Goal: Information Seeking & Learning: Learn about a topic

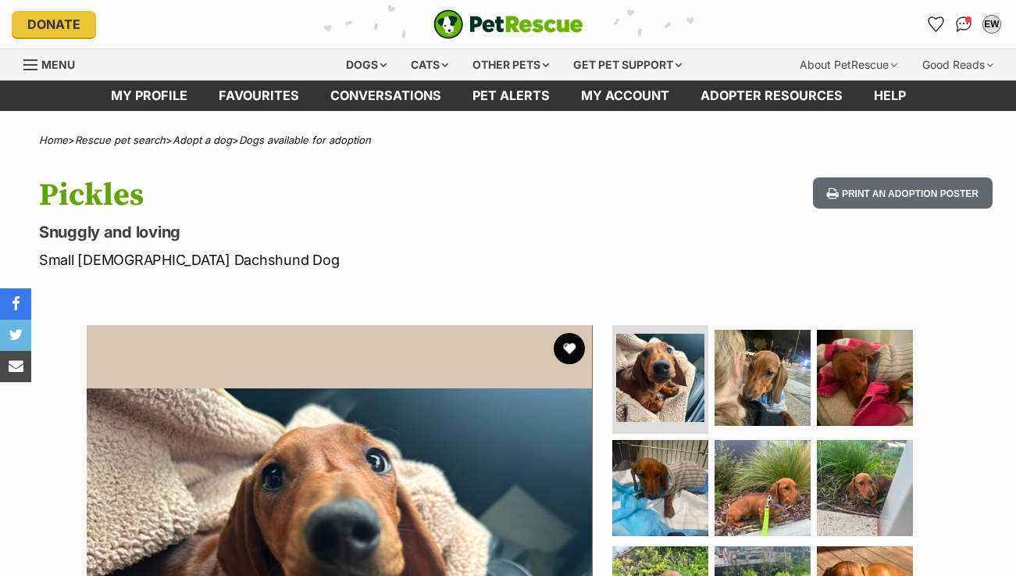
click at [475, 34] on img "PetRescue" at bounding box center [509, 24] width 150 height 30
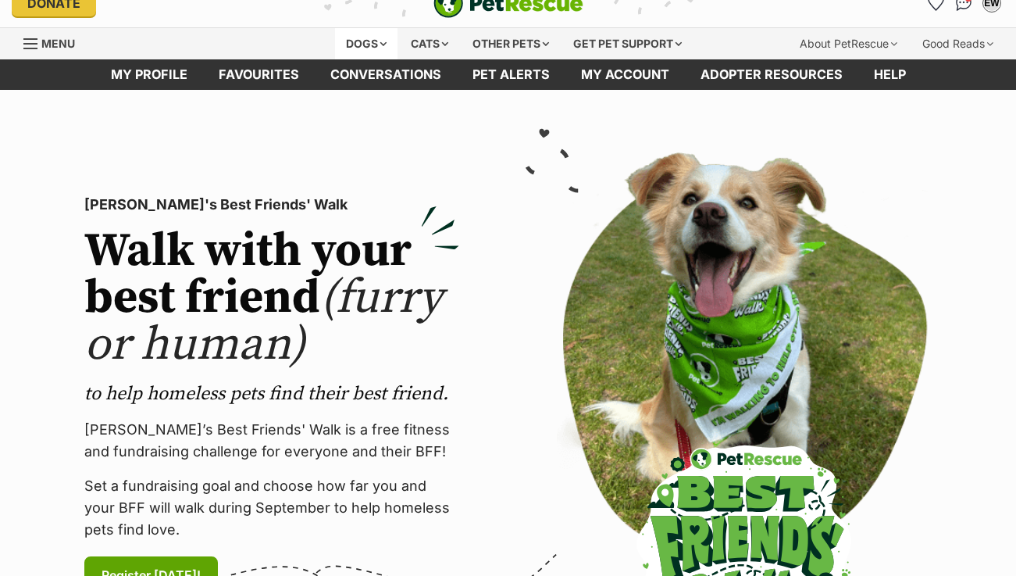
click at [352, 36] on div "Dogs" at bounding box center [366, 43] width 63 height 31
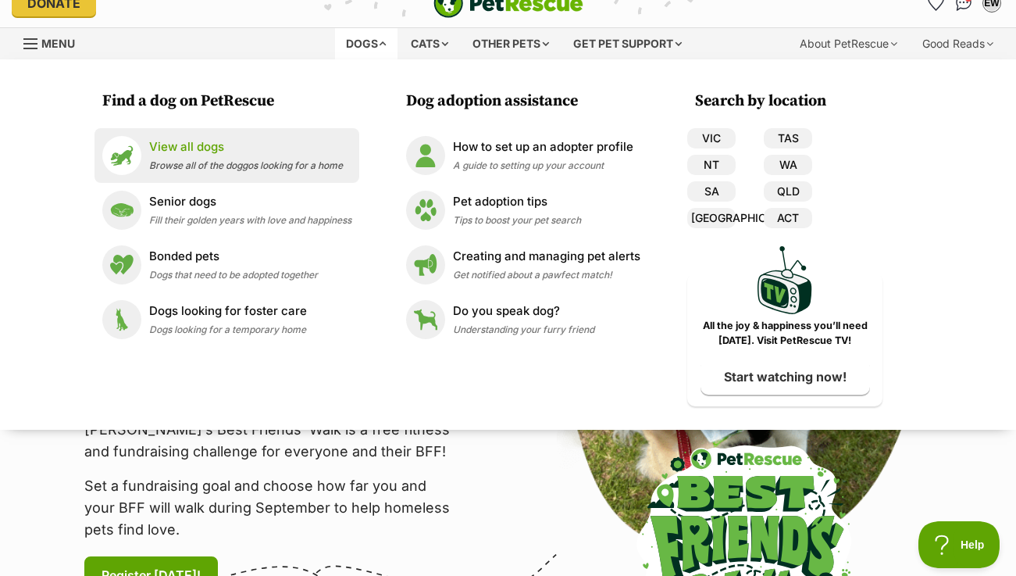
click at [223, 146] on p "View all dogs" at bounding box center [246, 147] width 194 height 18
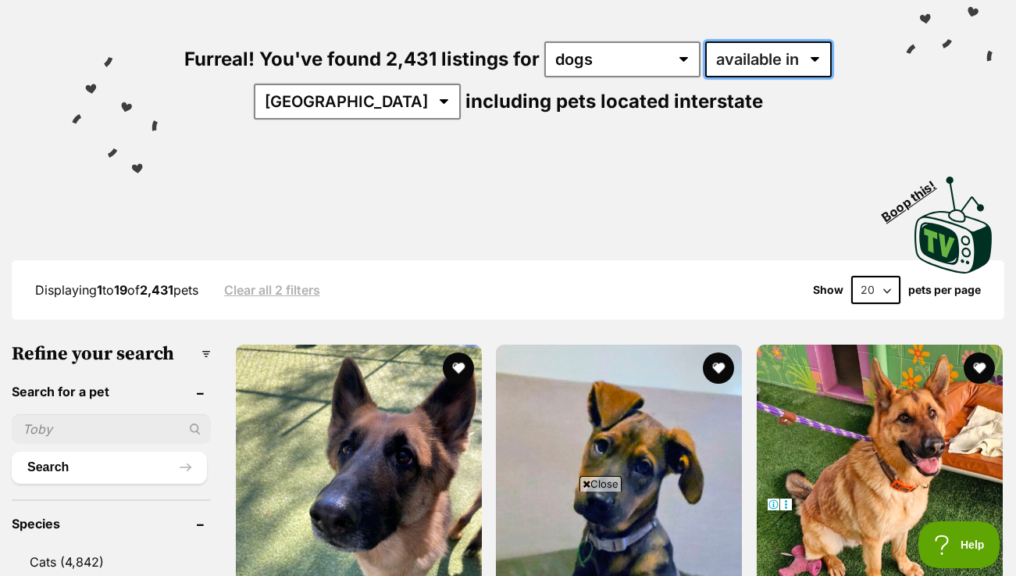
click at [748, 61] on select "available in located in" at bounding box center [768, 59] width 127 height 36
select select "disabled"
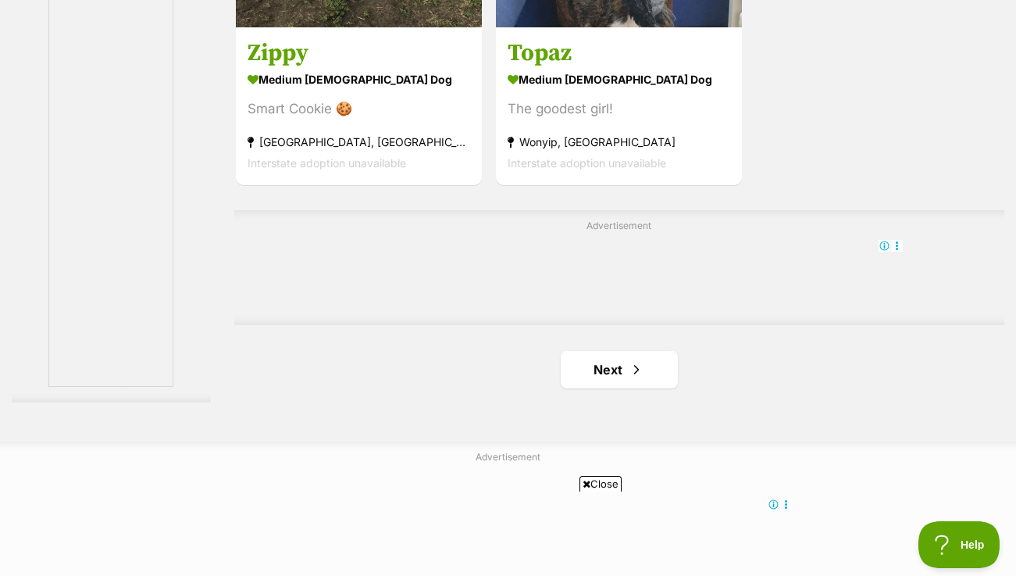
scroll to position [3550, 0]
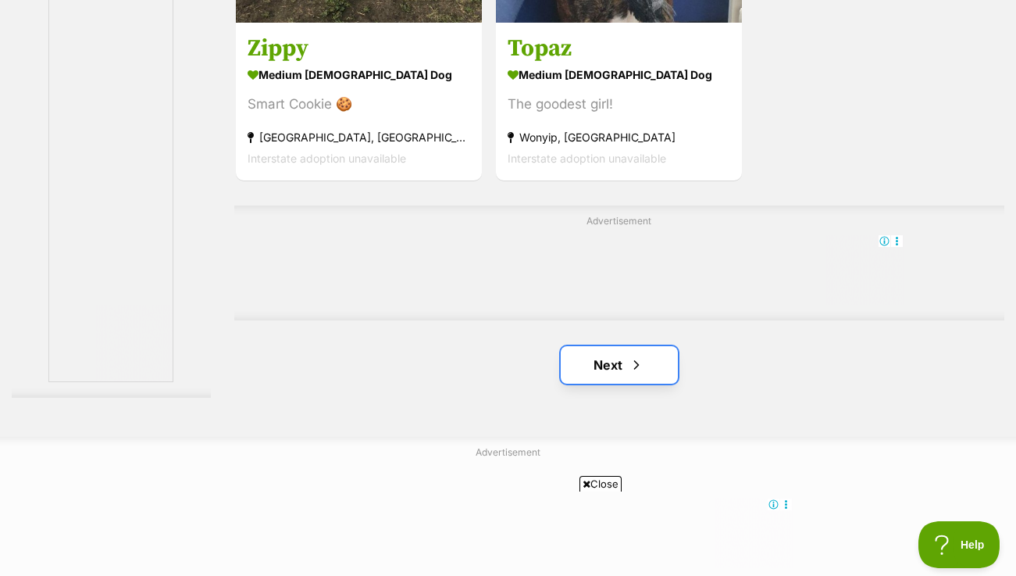
click at [614, 370] on link "Next" at bounding box center [619, 365] width 117 height 38
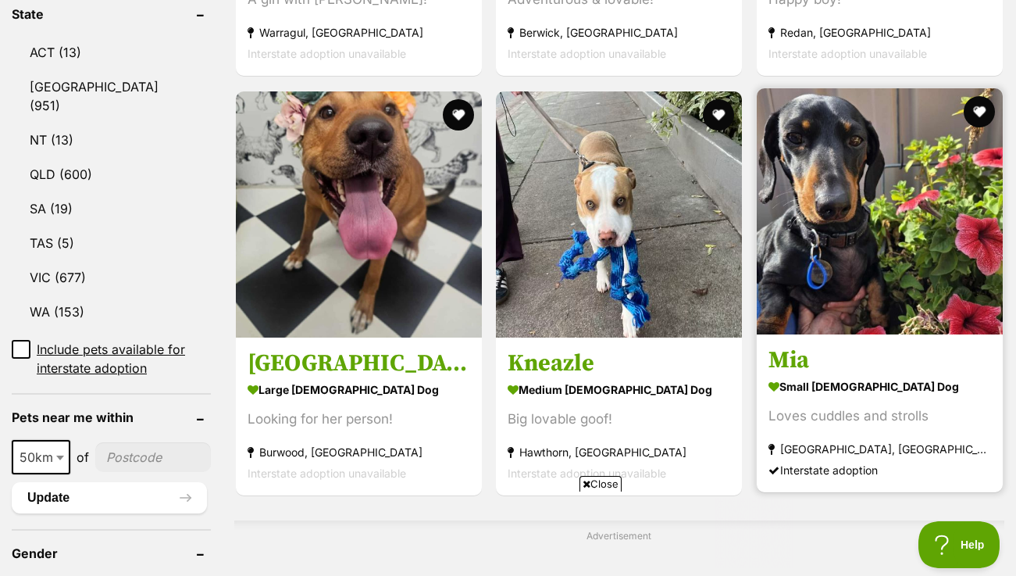
scroll to position [1015, 0]
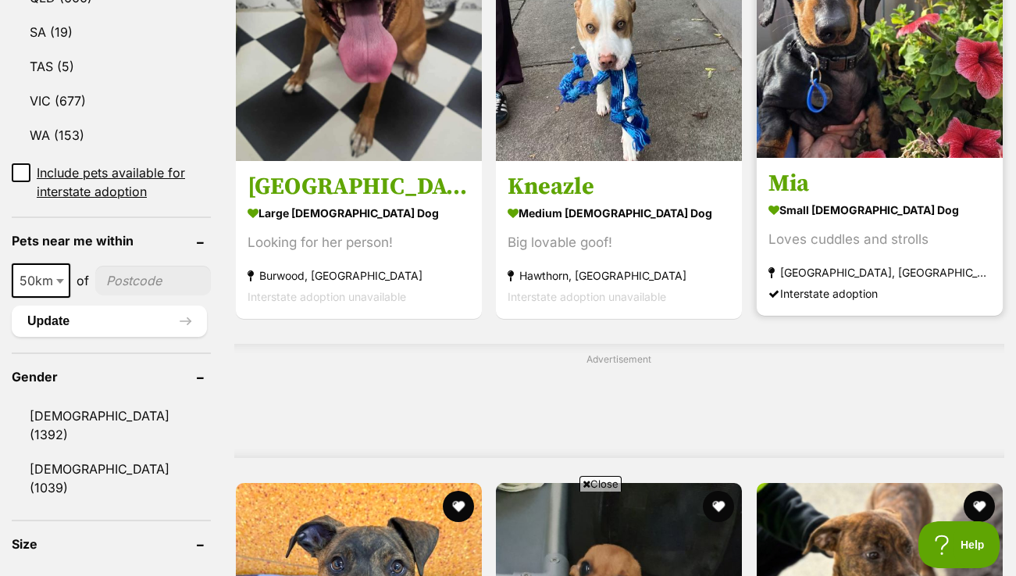
click at [837, 259] on section "small female Dog Loves cuddles and strolls Mildura, VIC Interstate adoption" at bounding box center [880, 250] width 223 height 105
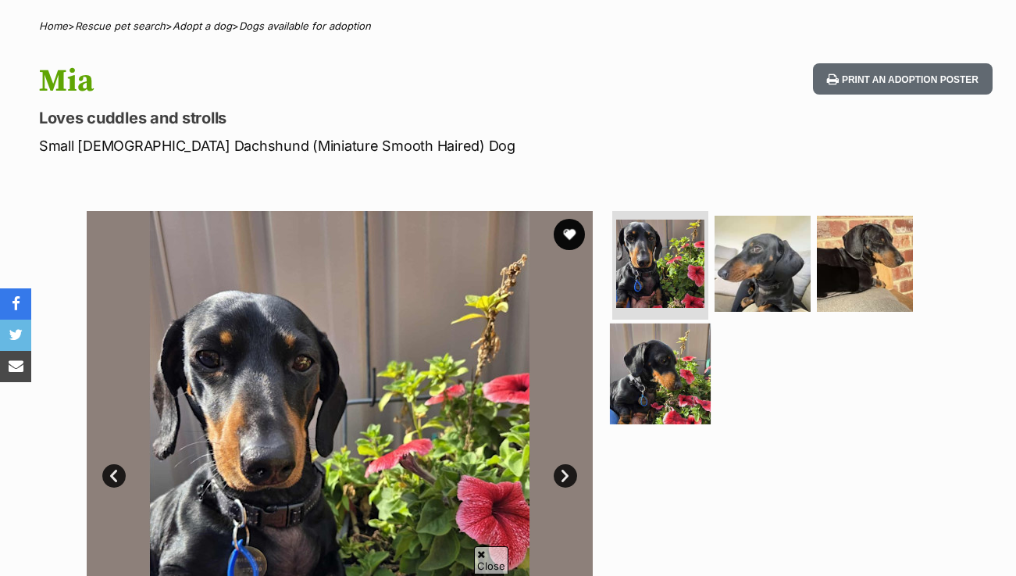
click at [667, 352] on img at bounding box center [660, 373] width 101 height 101
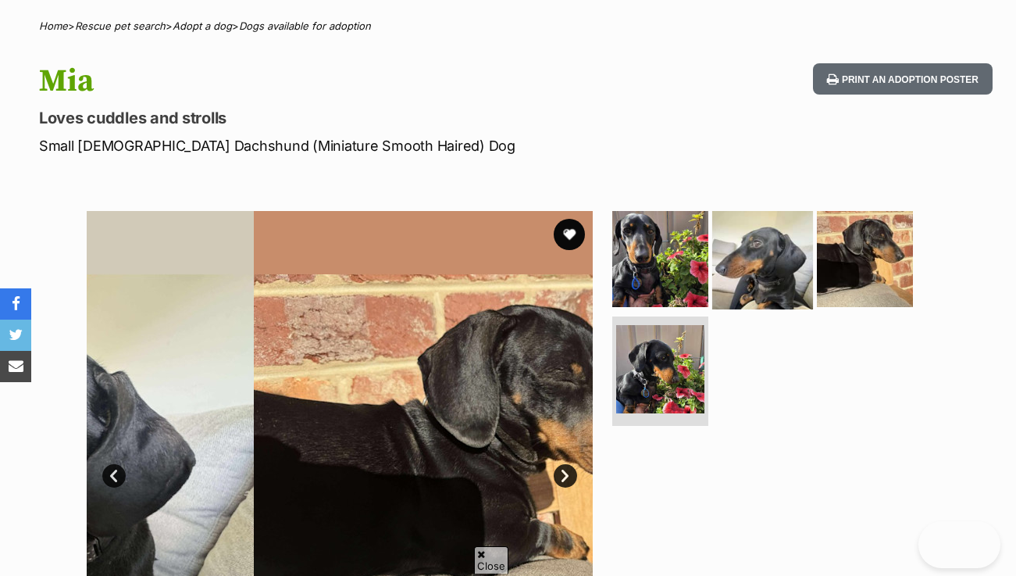
click at [770, 253] on img at bounding box center [763, 258] width 101 height 101
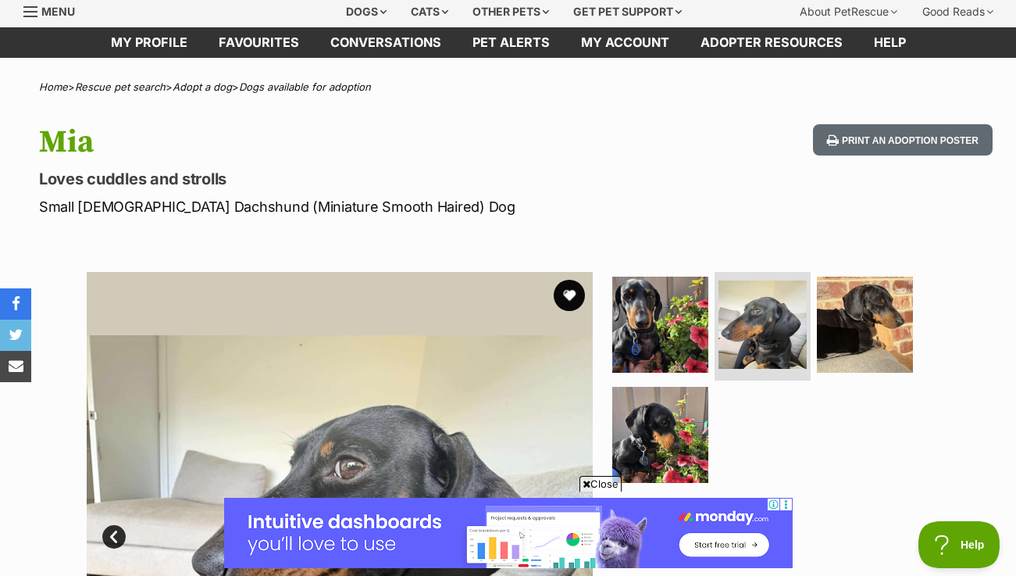
scroll to position [65, 0]
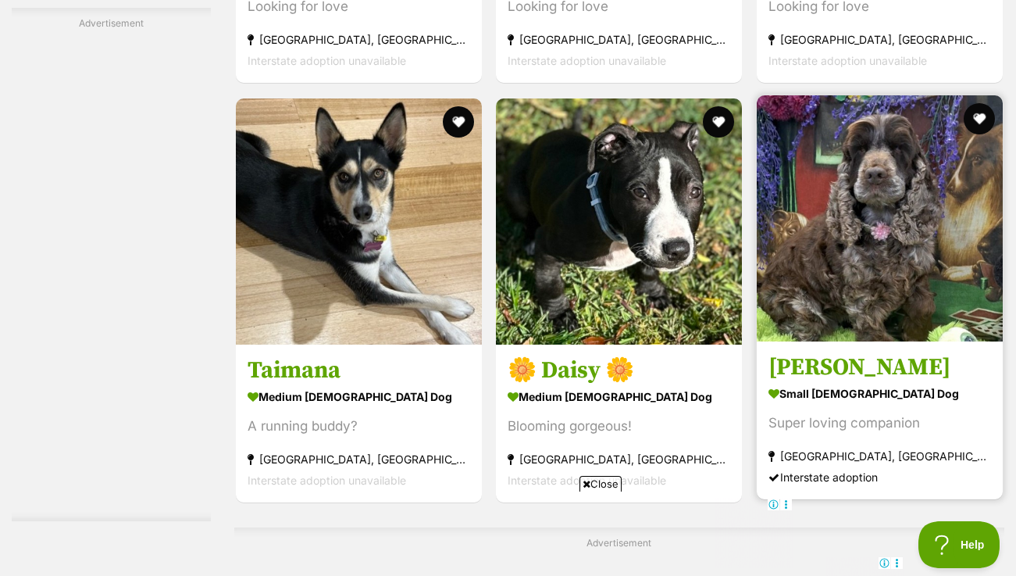
scroll to position [2739, 0]
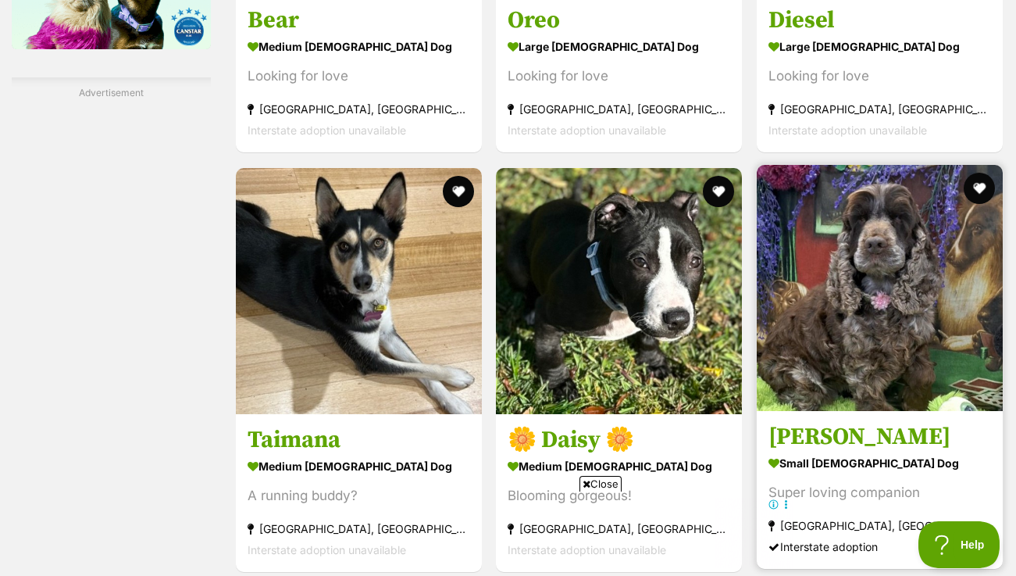
click at [882, 272] on img at bounding box center [880, 288] width 246 height 246
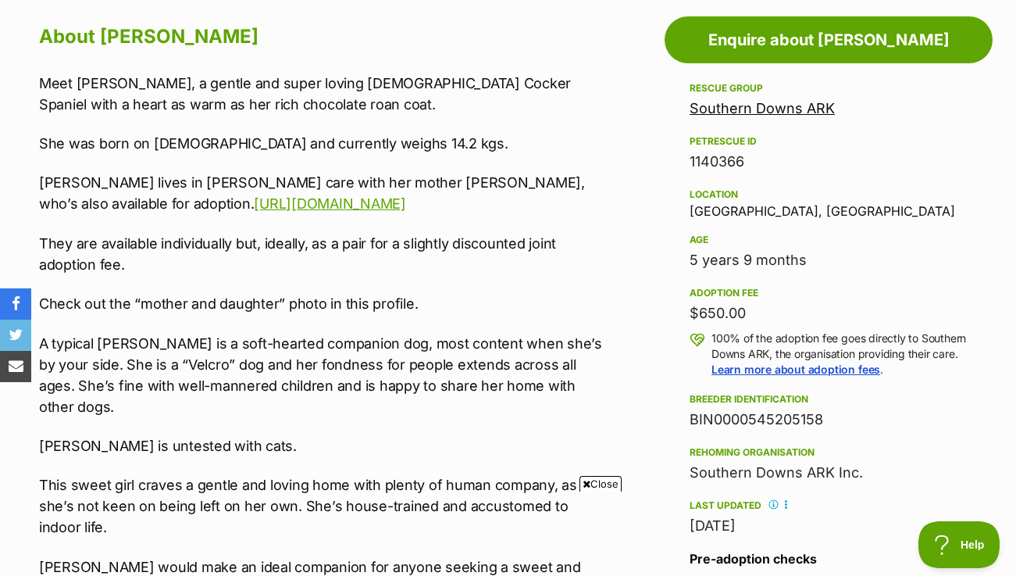
scroll to position [860, 0]
